Goal: Navigation & Orientation: Locate item on page

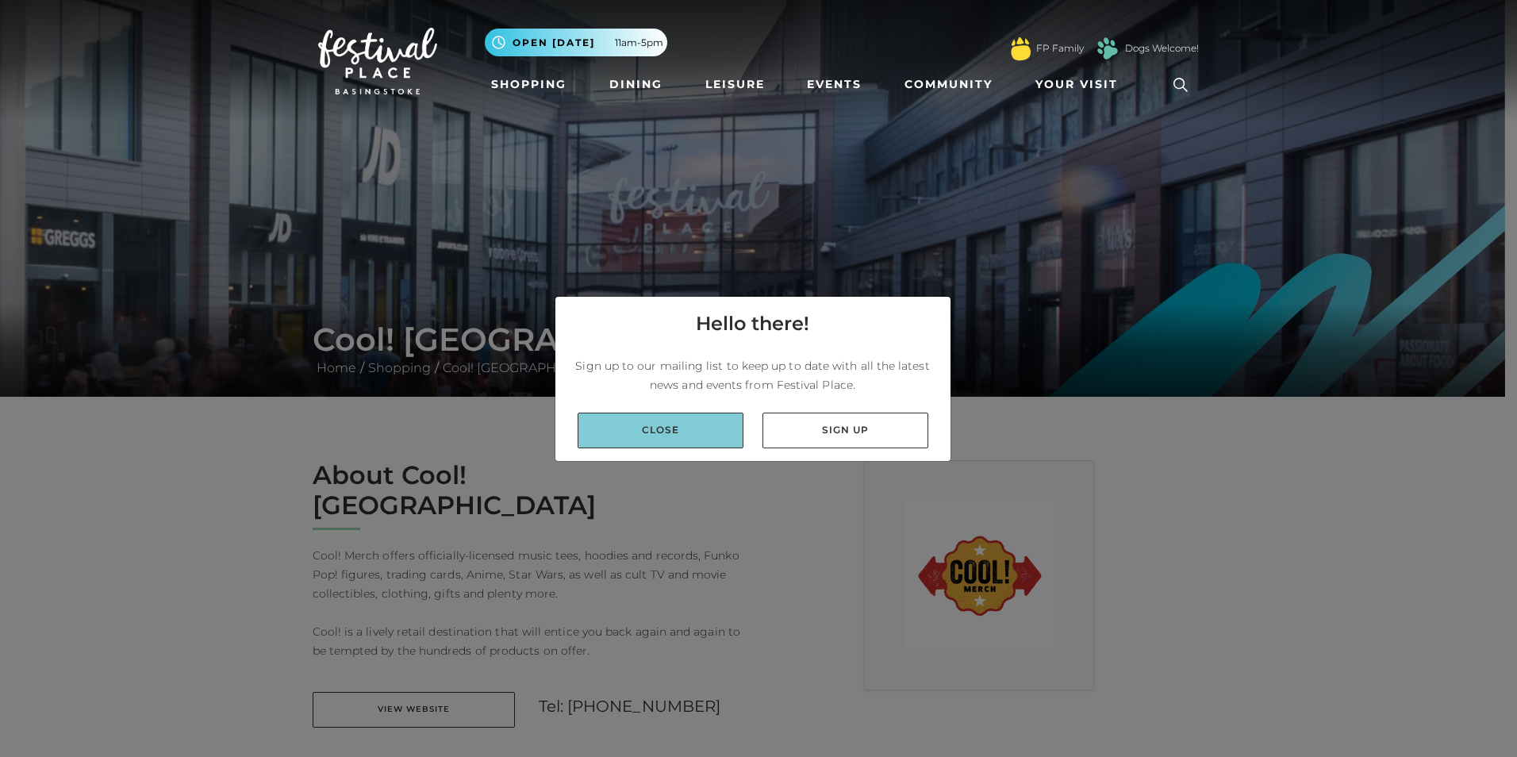
click at [702, 422] on link "Close" at bounding box center [660, 430] width 166 height 36
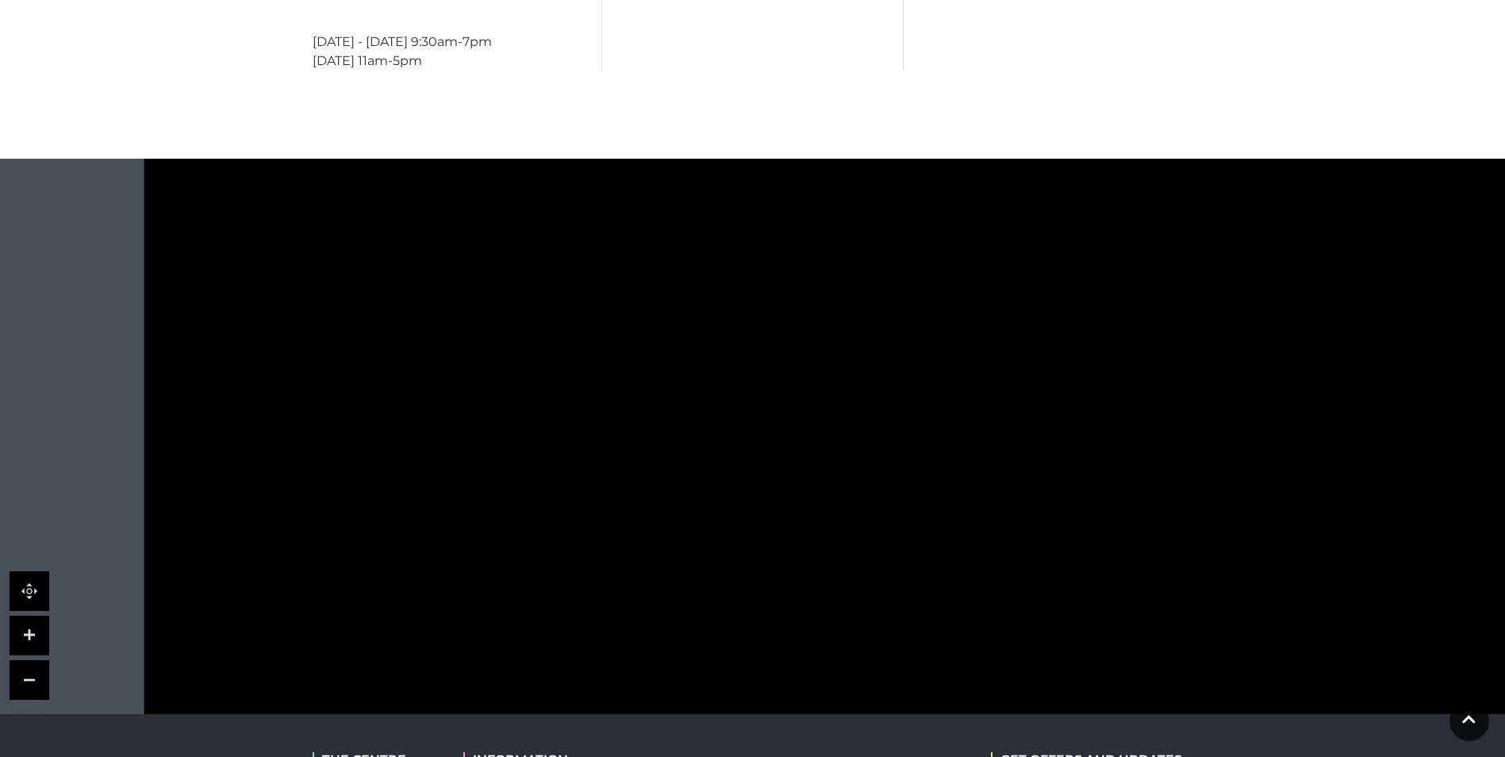
scroll to position [872, 0]
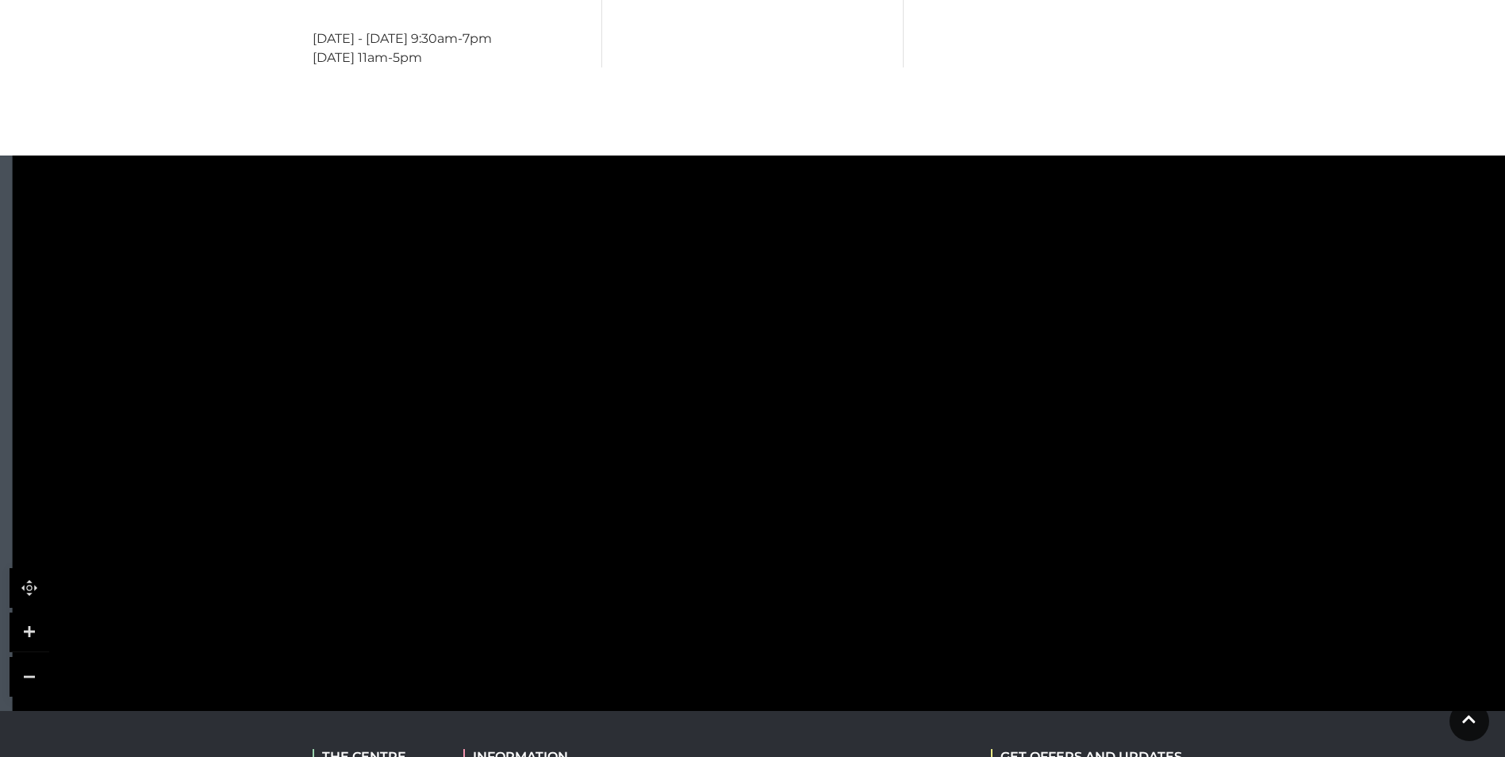
drag, startPoint x: 892, startPoint y: 240, endPoint x: 809, endPoint y: 209, distance: 88.8
click at [809, 209] on polygon at bounding box center [1062, 313] width 1498 height 1735
drag, startPoint x: 938, startPoint y: 490, endPoint x: 945, endPoint y: 393, distance: 97.9
click at [945, 393] on polygon at bounding box center [1069, 216] width 1498 height 1735
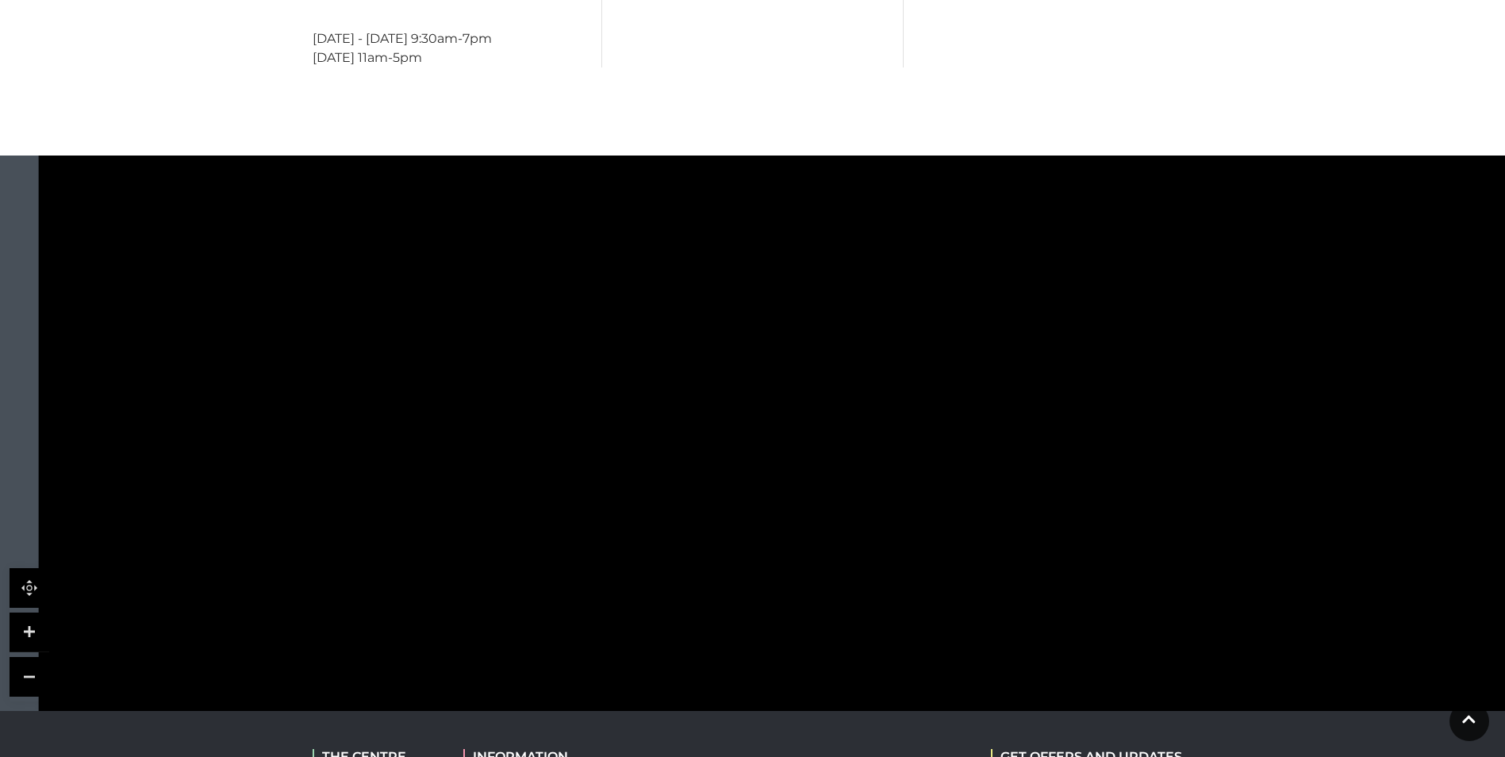
drag, startPoint x: 647, startPoint y: 332, endPoint x: 618, endPoint y: 309, distance: 37.3
click at [618, 309] on polygon at bounding box center [1088, 2] width 1498 height 1735
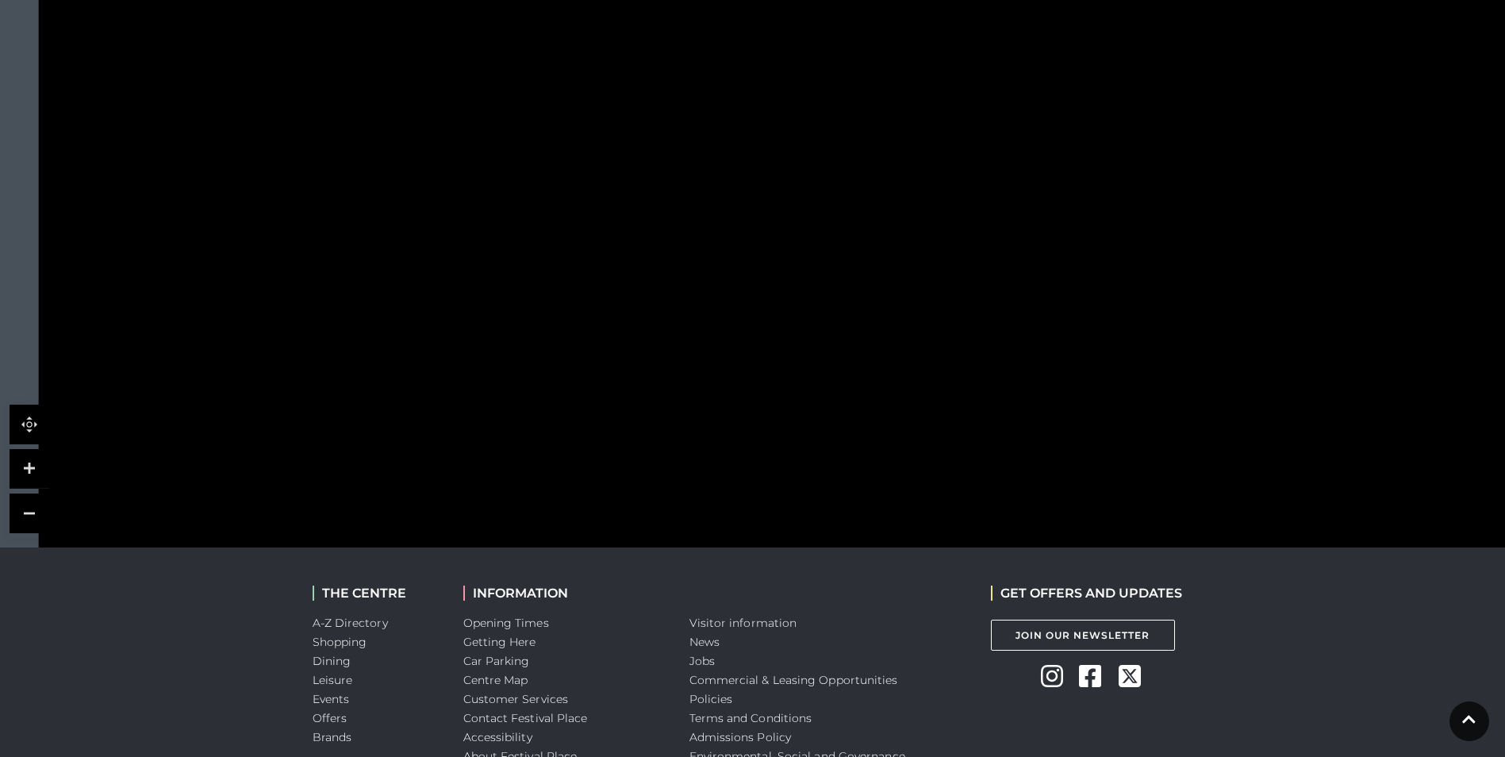
scroll to position [1110, 0]
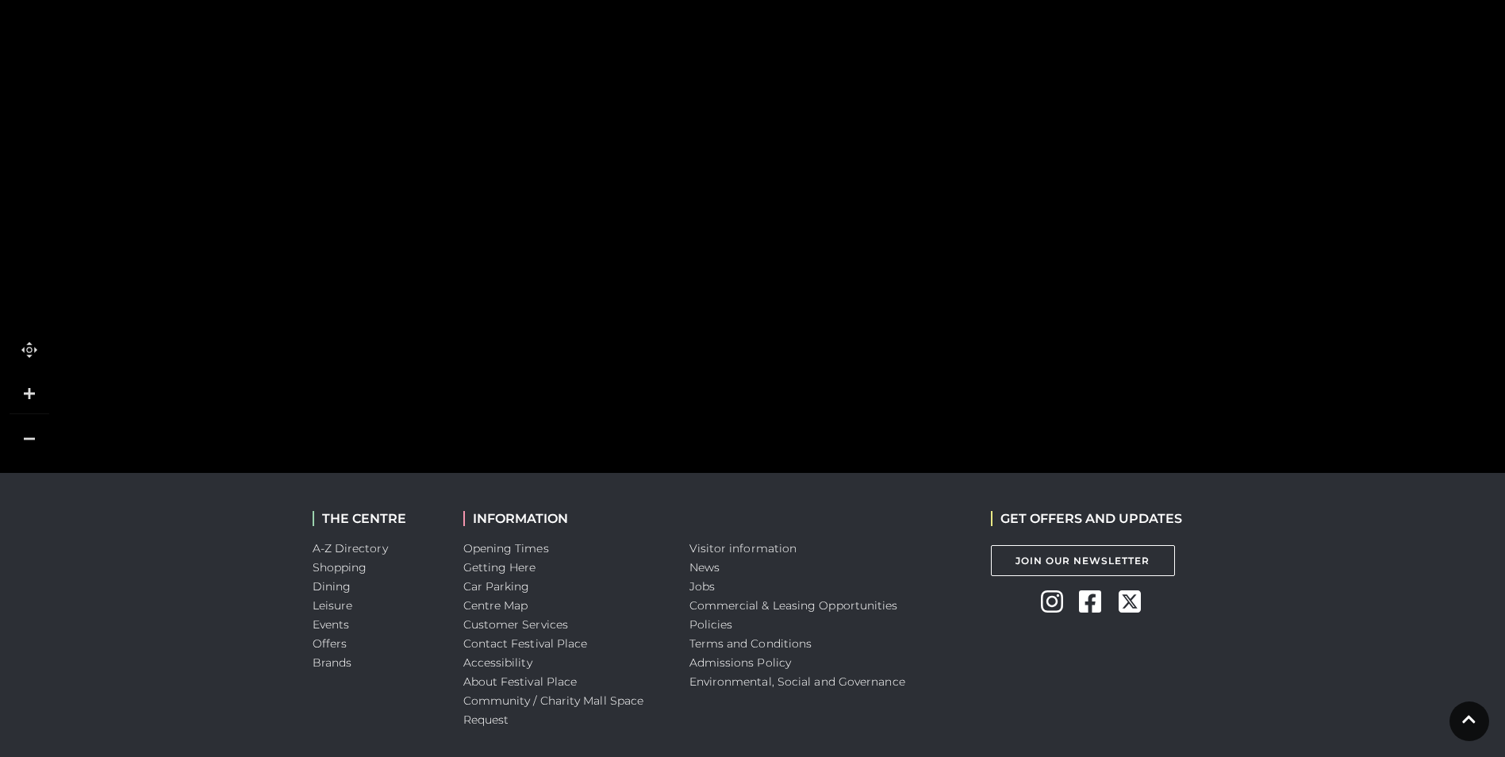
drag, startPoint x: 675, startPoint y: 321, endPoint x: 631, endPoint y: 147, distance: 180.1
click at [631, 147] on rect at bounding box center [684, 139] width 114 height 82
drag, startPoint x: 596, startPoint y: 182, endPoint x: 598, endPoint y: 307, distance: 125.3
click at [600, 447] on tspan "POTTERS WALK" at bounding box center [600, 447] width 0 height 0
drag, startPoint x: 976, startPoint y: 190, endPoint x: 963, endPoint y: 324, distance: 134.6
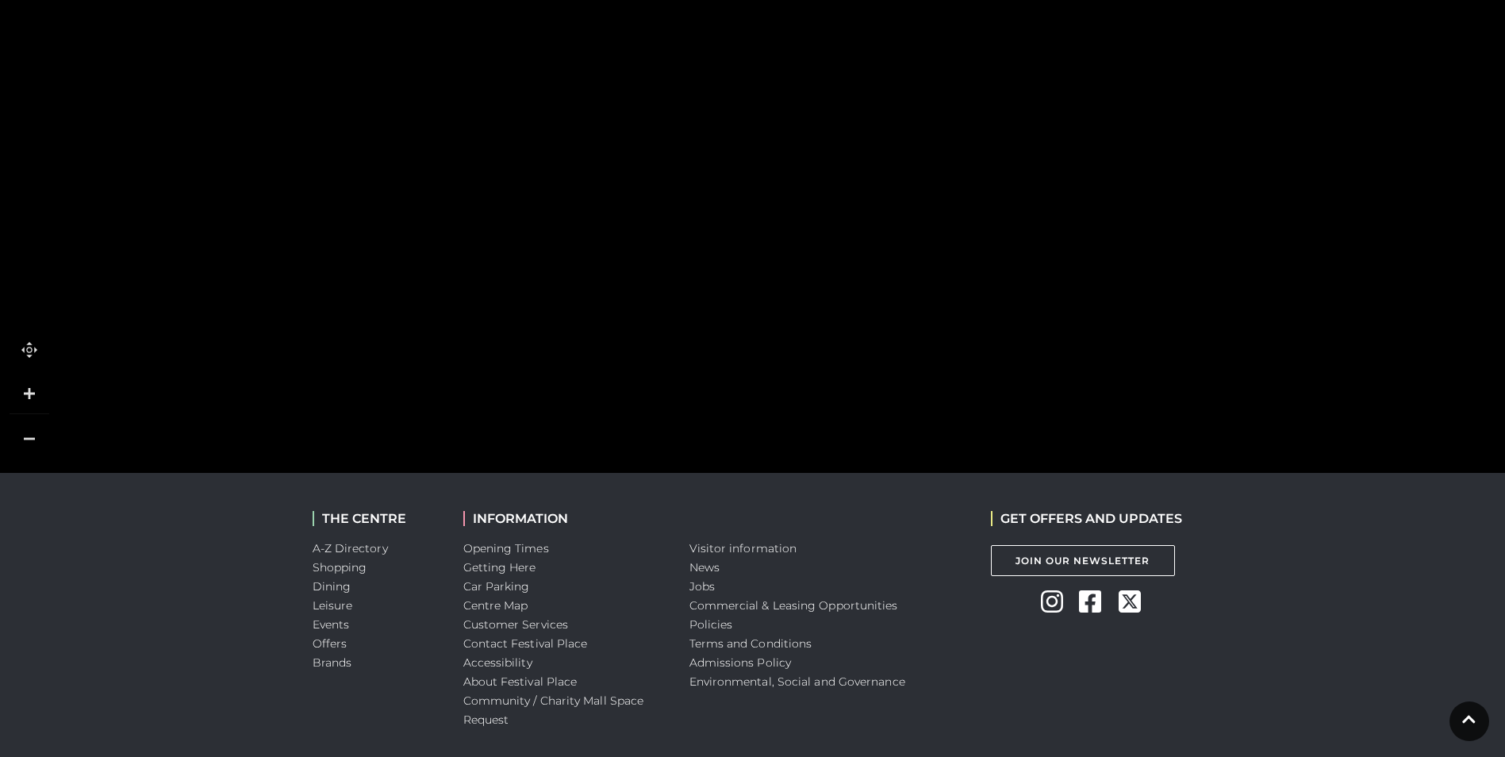
drag, startPoint x: 971, startPoint y: 273, endPoint x: 937, endPoint y: 380, distance: 112.4
drag, startPoint x: 895, startPoint y: 175, endPoint x: 796, endPoint y: 357, distance: 206.9
click at [796, 358] on polygon at bounding box center [902, 168] width 1498 height 1735
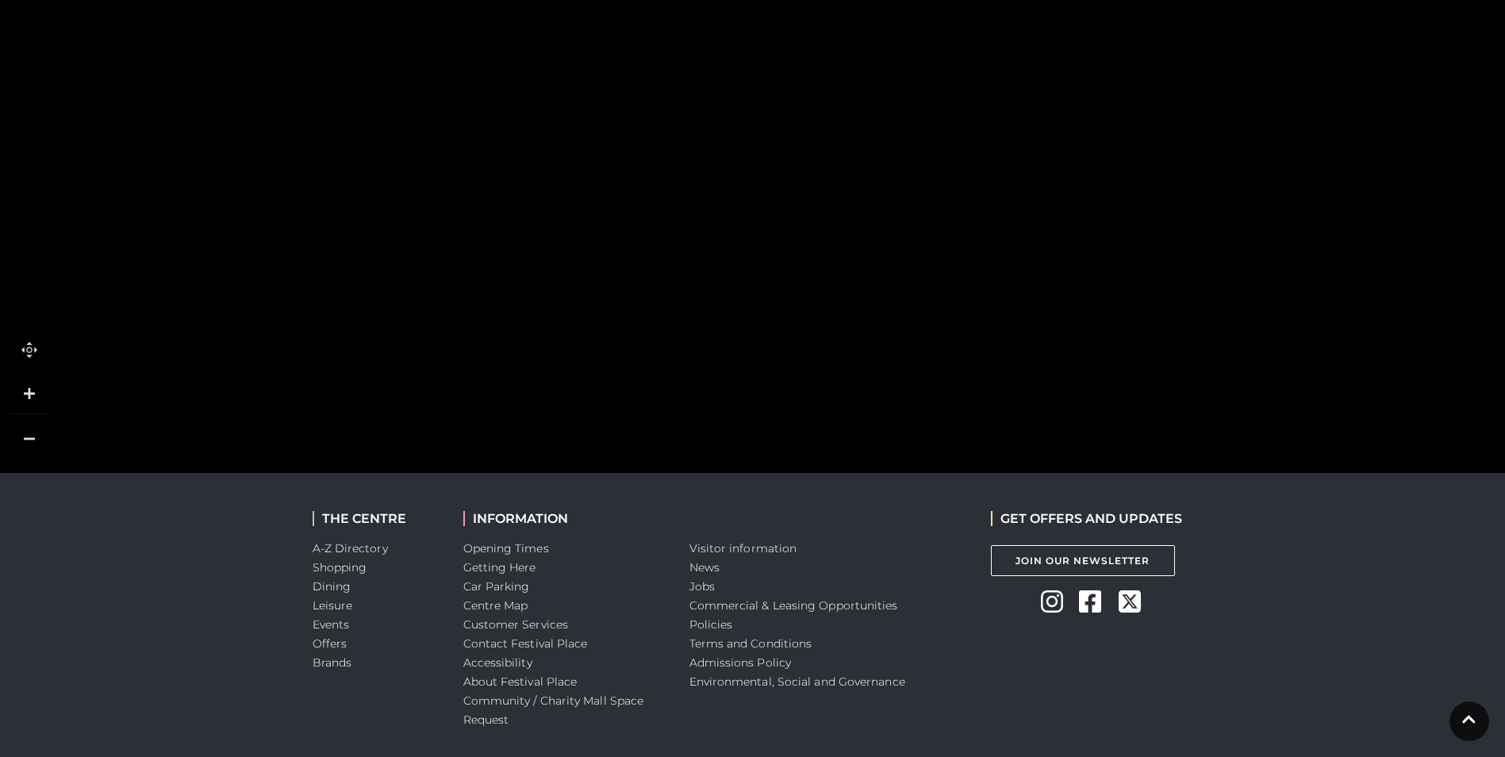
drag, startPoint x: 1019, startPoint y: 267, endPoint x: 543, endPoint y: 294, distance: 477.5
click at [543, 294] on icon at bounding box center [1127, 12] width 4473 height 2475
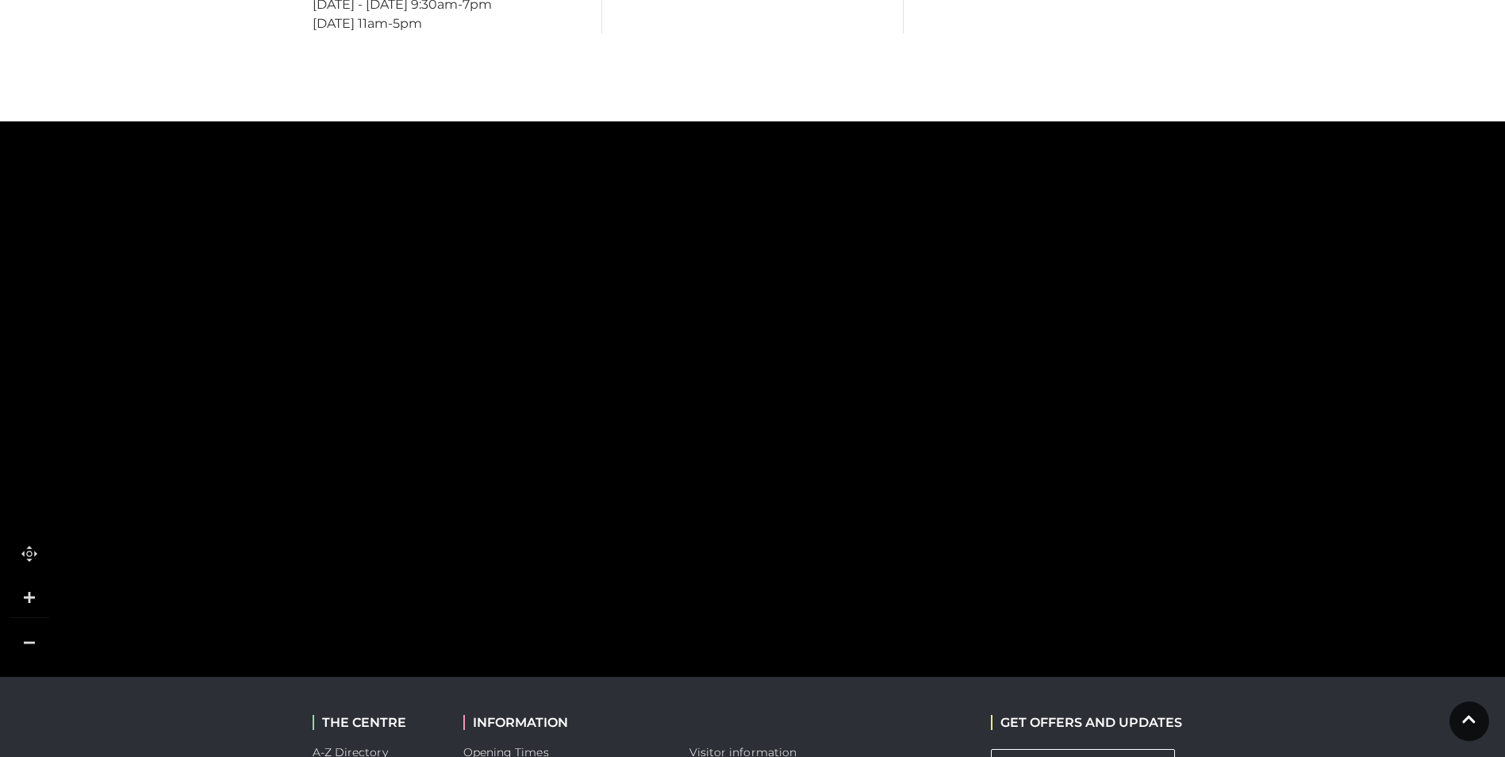
scroll to position [904, 0]
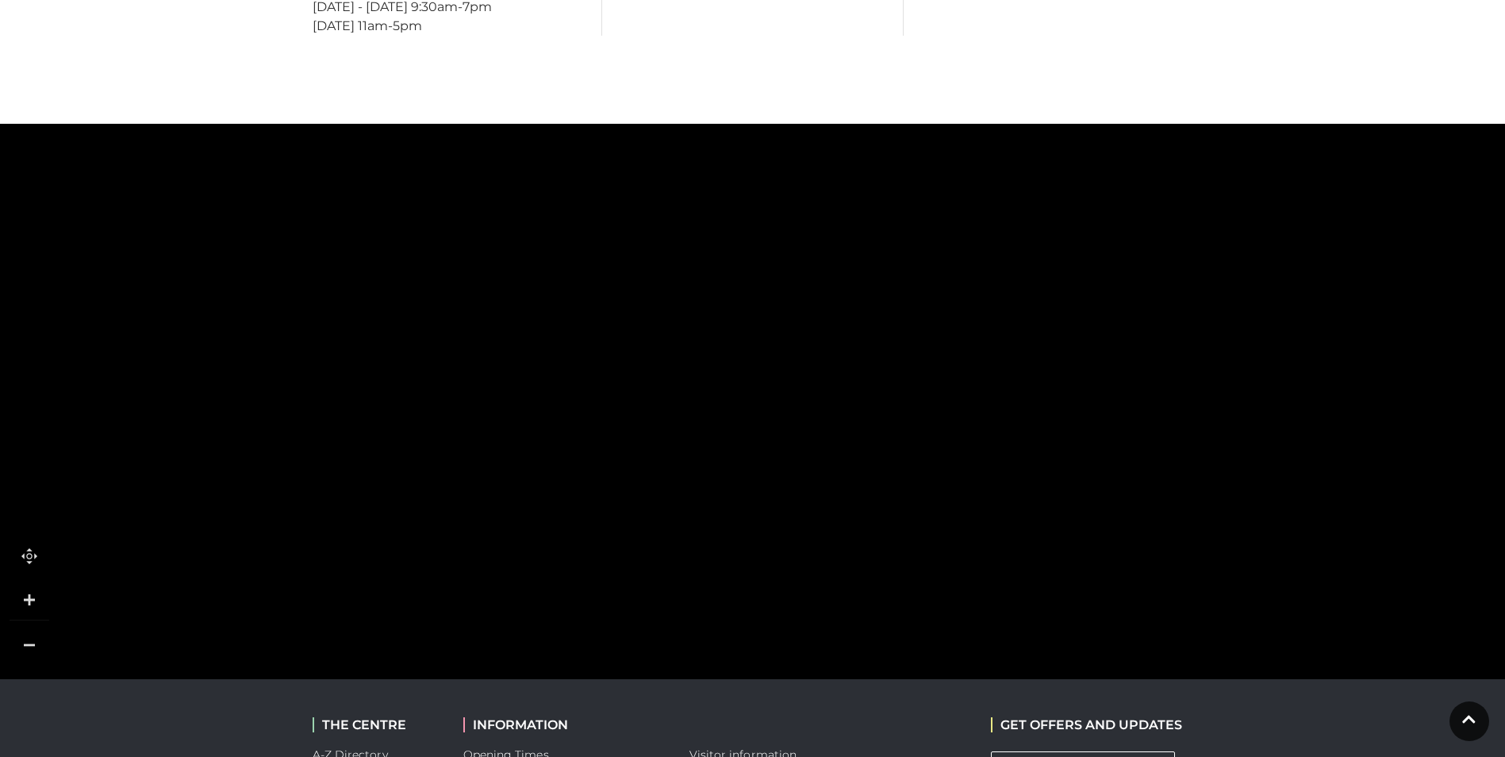
drag, startPoint x: 1007, startPoint y: 343, endPoint x: 895, endPoint y: 386, distance: 120.0
click at [895, 386] on polygon at bounding box center [313, 442] width 1498 height 1735
